Goal: Check status: Check status

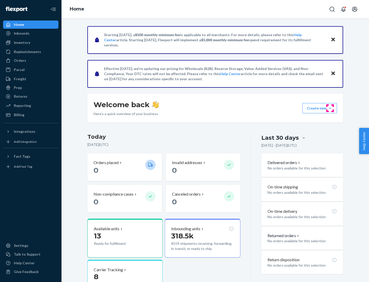
click at [330, 108] on button "Create new Create new inbound Create new order Create new product" at bounding box center [319, 108] width 35 height 10
click at [21, 33] on div "Inbounds" at bounding box center [22, 33] width 16 height 5
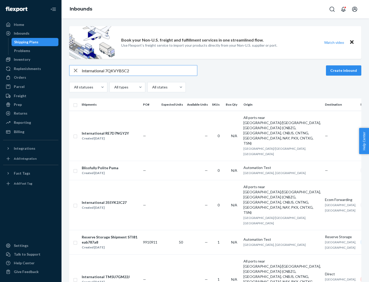
type input "International 7QKVYB5C29"
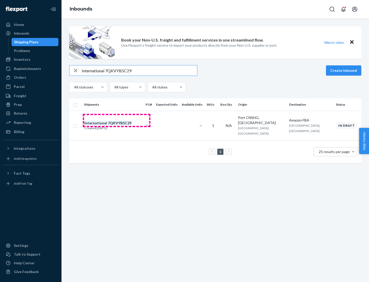
click at [117, 125] on div "Created [DATE]" at bounding box center [107, 127] width 47 height 5
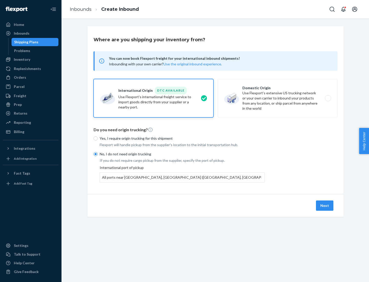
click at [325, 205] on button "Next" at bounding box center [324, 205] width 17 height 10
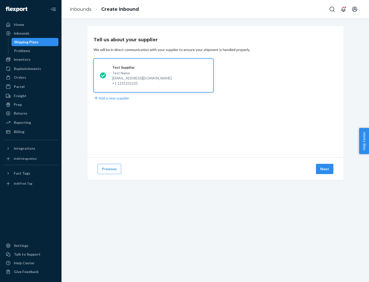
click at [325, 169] on button "Next" at bounding box center [324, 169] width 17 height 10
